Goal: Task Accomplishment & Management: Use online tool/utility

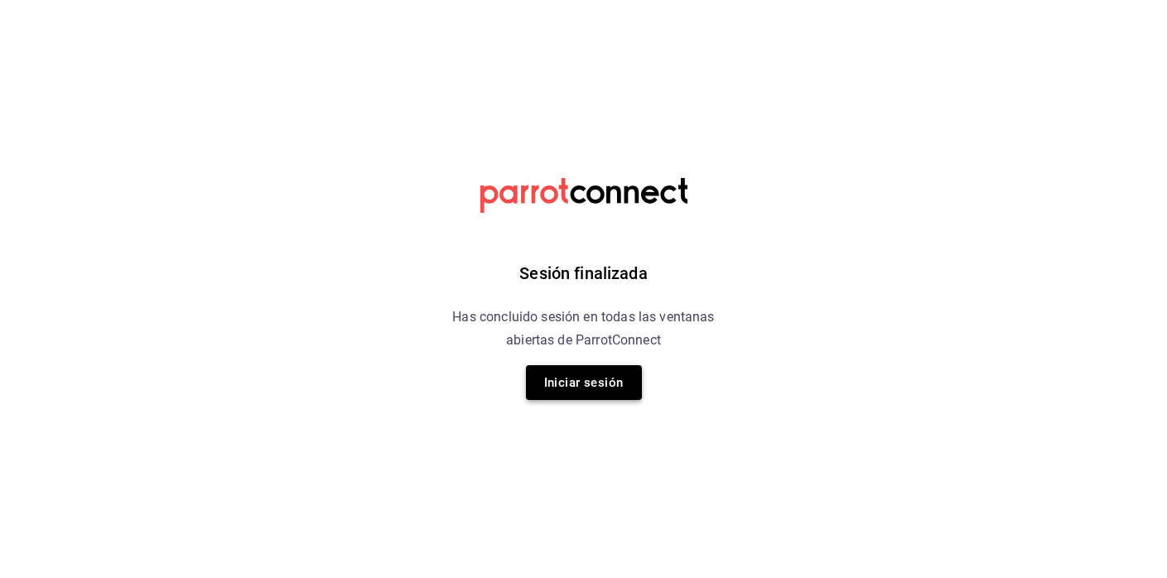
click at [614, 379] on button "Iniciar sesión" at bounding box center [584, 382] width 116 height 35
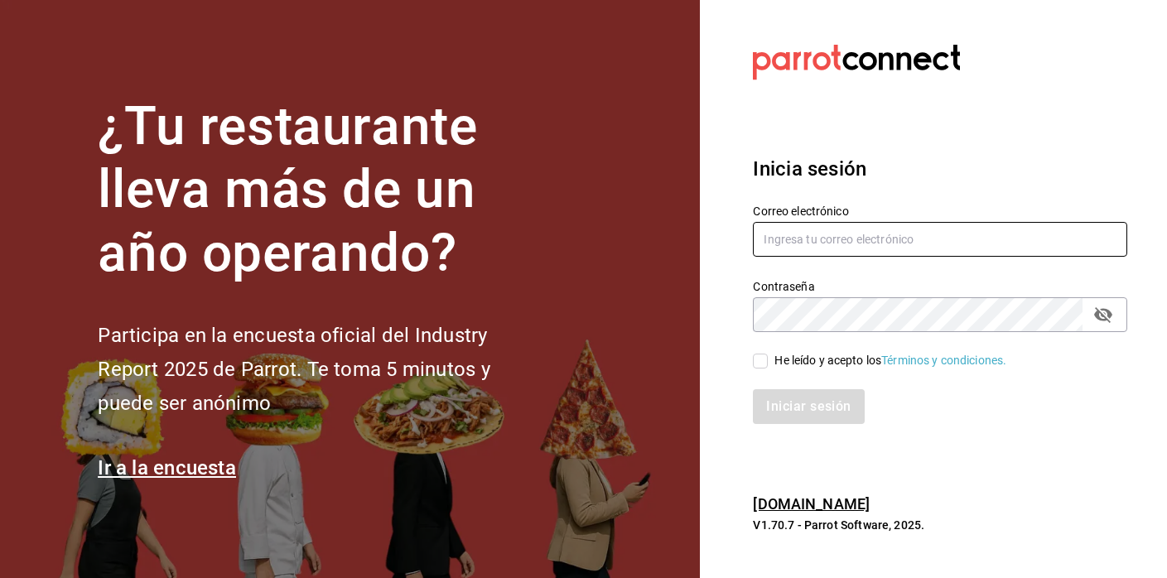
type input "felipecabello.chapa@gmail.com"
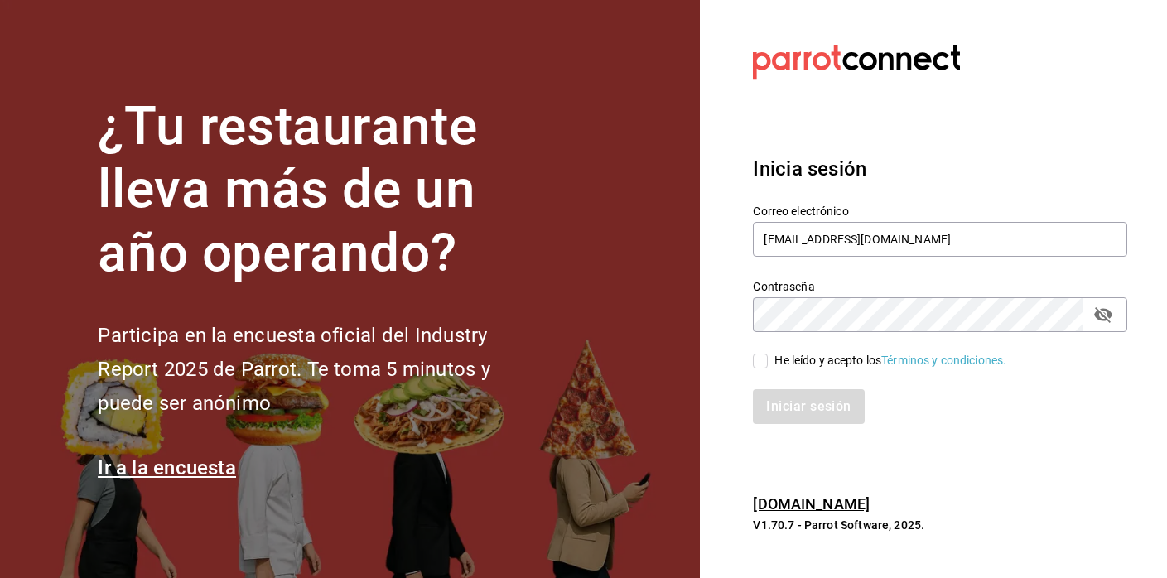
click at [757, 358] on input "He leído y acepto los Términos y condiciones." at bounding box center [760, 361] width 15 height 15
checkbox input "true"
click at [832, 405] on button "Iniciar sesión" at bounding box center [809, 406] width 113 height 35
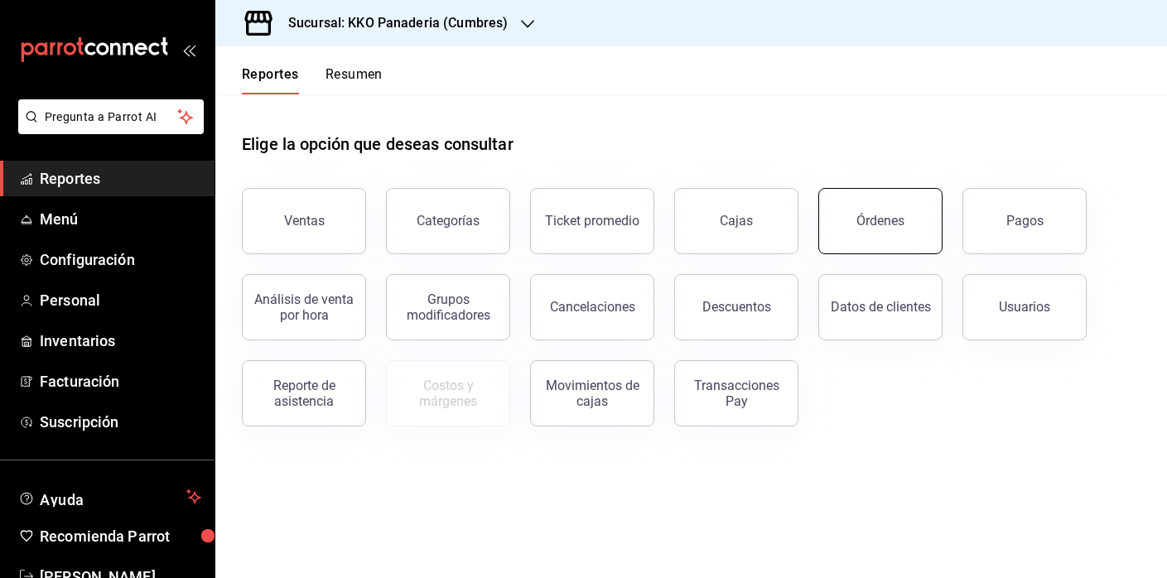
click at [900, 205] on button "Órdenes" at bounding box center [880, 221] width 124 height 66
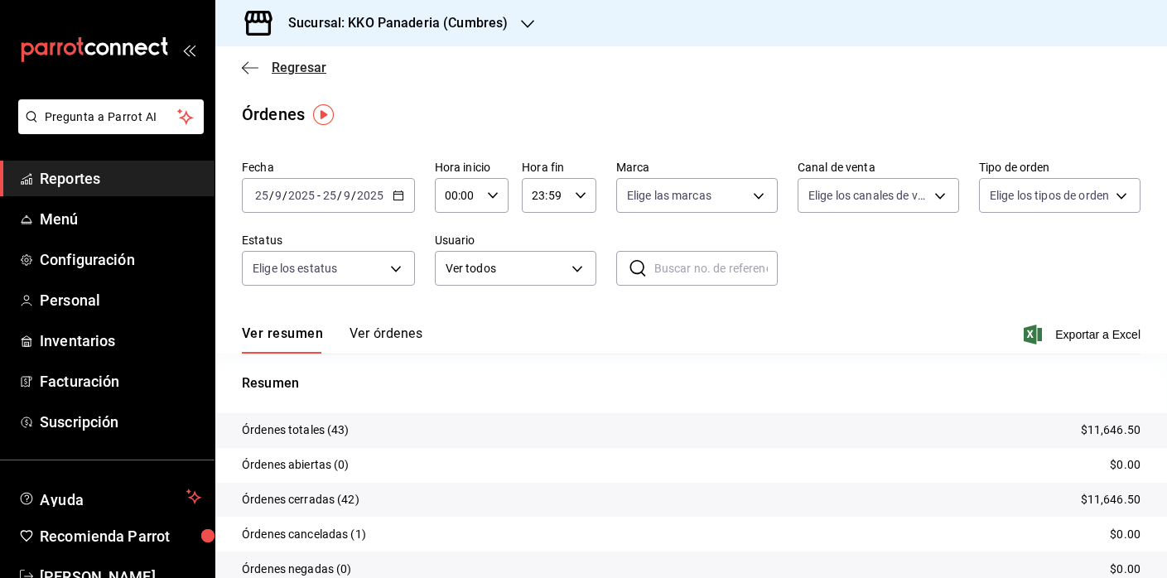
click at [244, 67] on icon "button" at bounding box center [250, 67] width 17 height 1
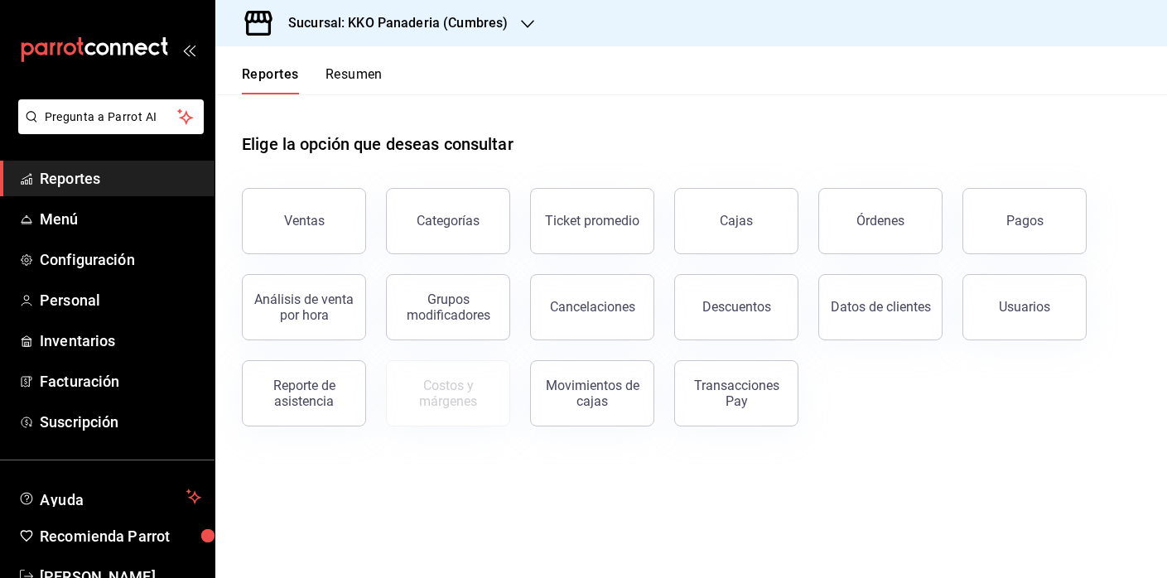
click at [101, 189] on span "Reportes" at bounding box center [121, 178] width 162 height 22
click at [112, 181] on span "Reportes" at bounding box center [121, 178] width 162 height 22
click at [367, 68] on button "Resumen" at bounding box center [354, 80] width 57 height 28
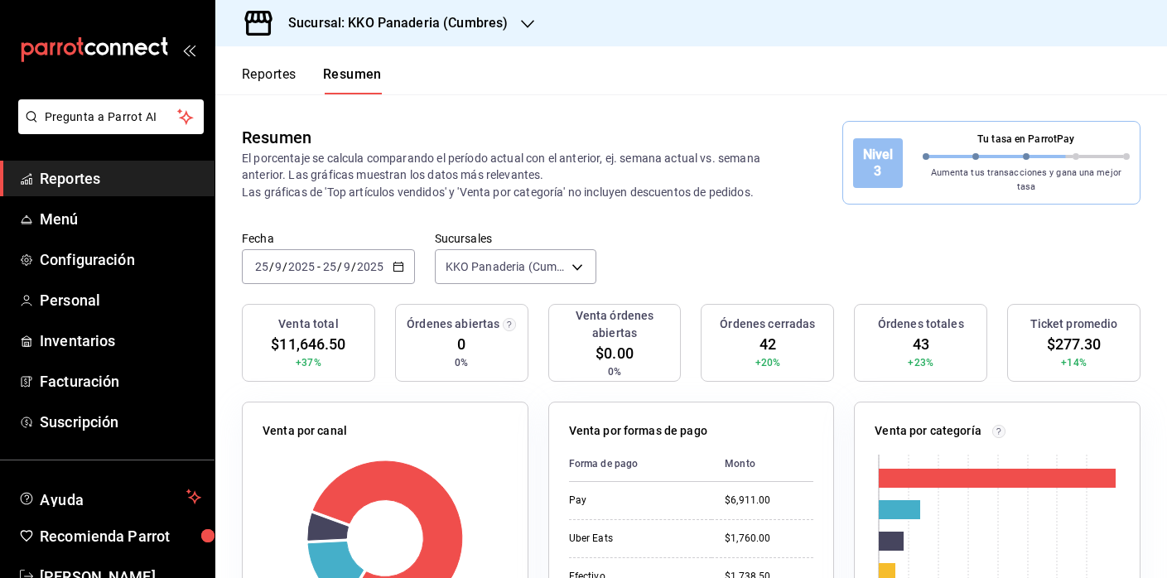
click at [75, 180] on span "Reportes" at bounding box center [121, 178] width 162 height 22
